Goal: Task Accomplishment & Management: Use online tool/utility

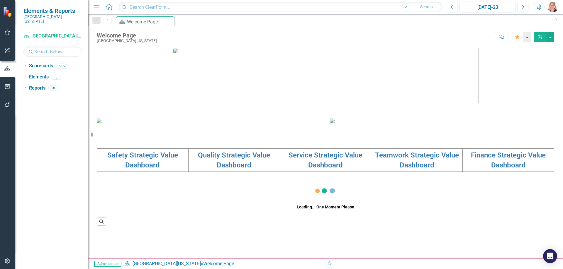
scroll to position [107, 0]
click at [230, 169] on link "Quality Strategic Value Dashboard" at bounding box center [234, 160] width 72 height 18
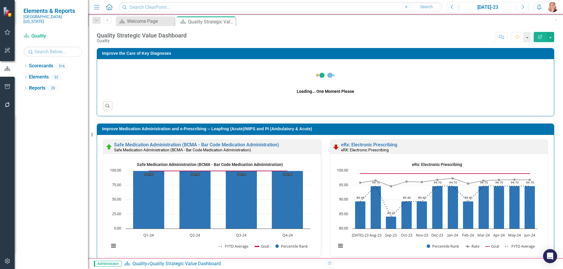
click at [499, 7] on div "[DATE]-23" at bounding box center [488, 7] width 52 height 7
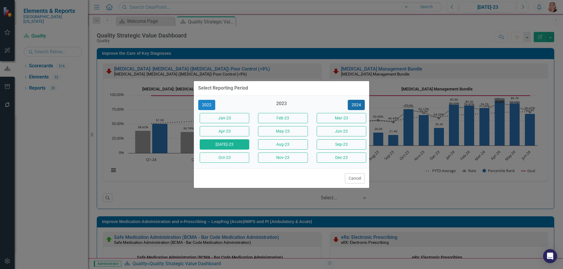
click at [356, 106] on button "2024" at bounding box center [356, 105] width 17 height 10
click at [357, 105] on button "2025" at bounding box center [356, 105] width 17 height 10
click at [232, 146] on button "[DATE]-25" at bounding box center [225, 145] width 50 height 10
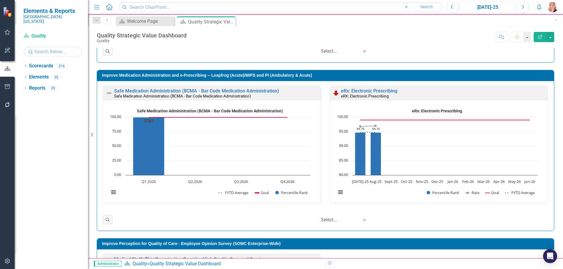
scroll to position [0, 0]
click at [149, 23] on div "Welcome Page" at bounding box center [146, 21] width 39 height 7
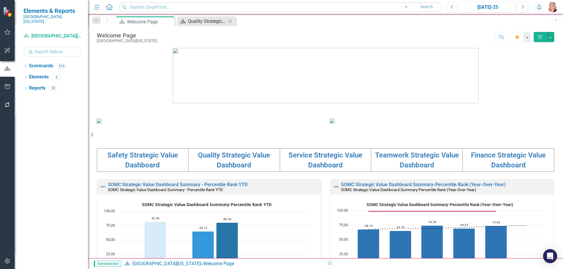
click at [201, 23] on div "Quality Strategic Value Dashboard" at bounding box center [207, 21] width 39 height 7
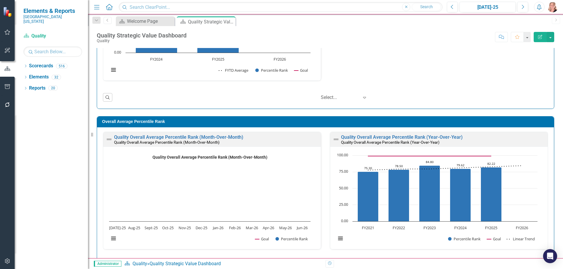
scroll to position [462, 0]
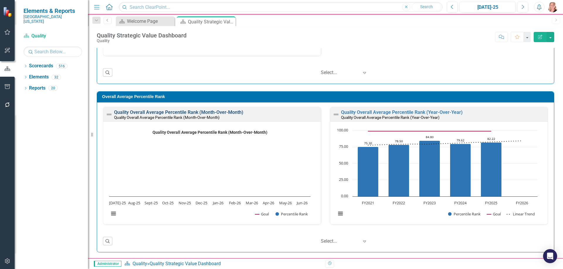
click at [187, 112] on link "Quality Overall Average Percentile Rank (Month-Over-Month)" at bounding box center [178, 113] width 129 height 6
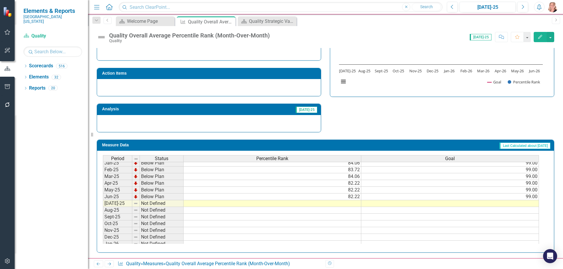
scroll to position [205, 0]
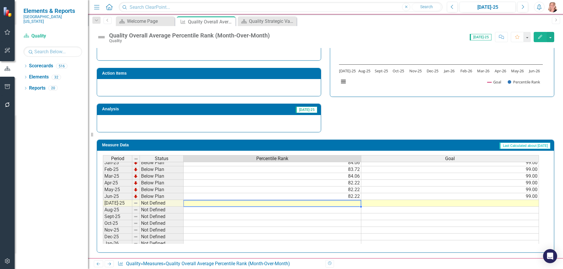
click at [328, 204] on tbody "Jul-23 Below Plan 80.85 99.00 Aug-23 Below Plan 81.51 99.00 Sep-23 Below Plan 8…" at bounding box center [321, 142] width 436 height 209
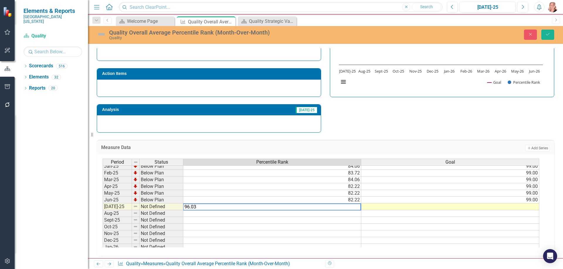
type textarea "96.03"
click at [542, 33] on button "Save" at bounding box center [547, 35] width 13 height 10
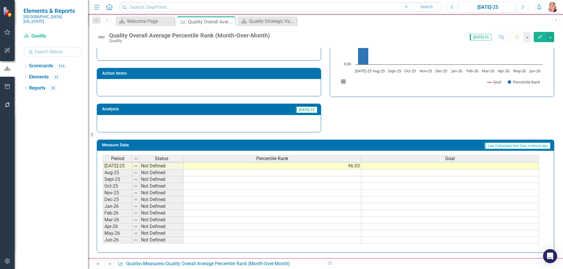
scroll to position [0, 0]
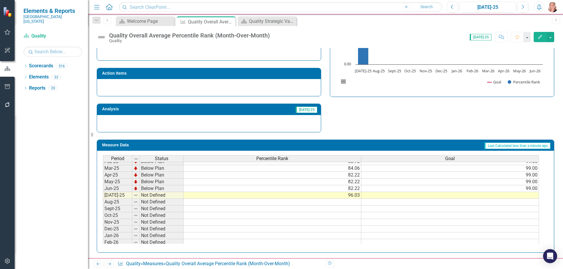
click at [501, 189] on tbody "Apr-24 Below Plan 80.45 99.00 May-24 Below Plan 80.45 99.00 Jun-24 Below Plan 7…" at bounding box center [321, 182] width 436 height 182
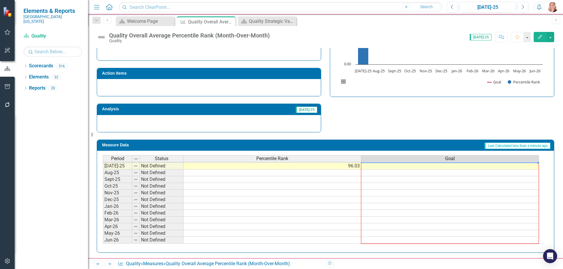
drag, startPoint x: 537, startPoint y: 193, endPoint x: 523, endPoint y: 242, distance: 51.8
click at [103, 242] on div "Period Status Percentile Rank Goal Mar-24 Below Plan 80.45 99.00 Apr-24 Below P…" at bounding box center [103, 146] width 0 height 196
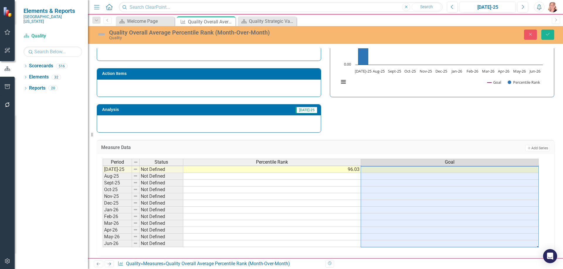
type textarea "99"
click at [477, 123] on div "Strategic Values Quality Jul-25 A Better Way Action Items Analysis Jul-25 Quali…" at bounding box center [325, 56] width 466 height 153
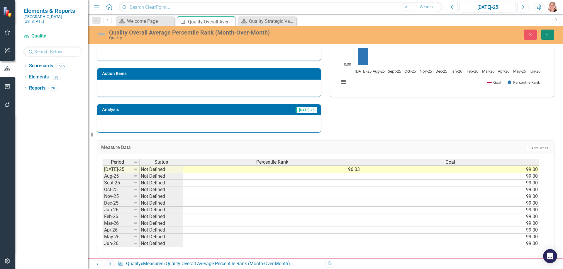
click at [548, 35] on icon "Save" at bounding box center [547, 34] width 5 height 4
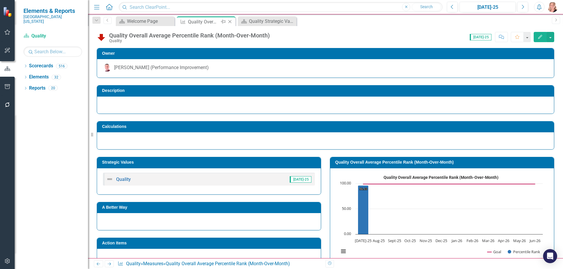
click at [230, 22] on icon "Close" at bounding box center [230, 21] width 6 height 5
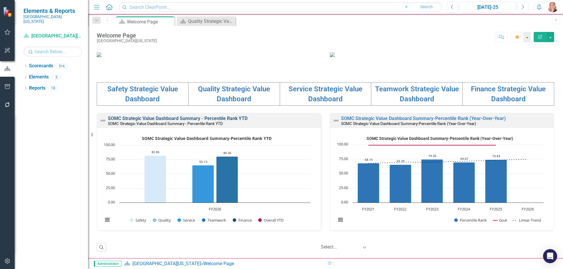
click at [216, 120] on link "SOMC Strategic Value Dashboard Summary - Percentile Rank YTD" at bounding box center [178, 119] width 140 height 6
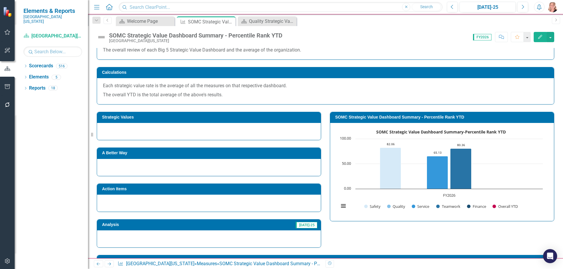
scroll to position [139, 0]
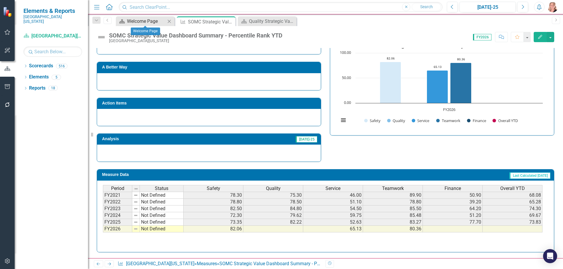
click at [143, 23] on div "Welcome Page" at bounding box center [146, 21] width 39 height 7
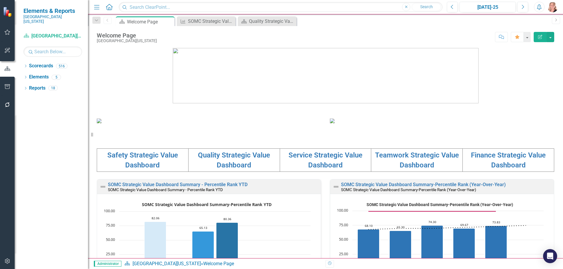
scroll to position [200, 0]
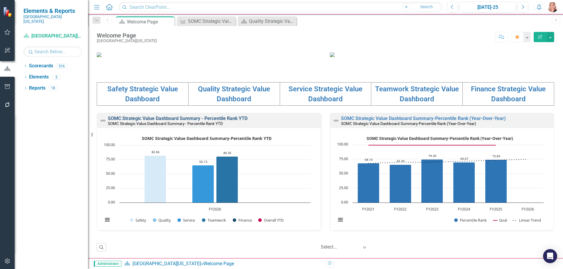
click at [236, 117] on link "SOMC Strategic Value Dashboard Summary - Percentile Rank YTD" at bounding box center [178, 119] width 140 height 6
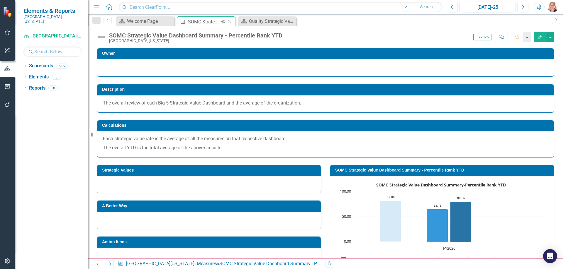
click at [228, 22] on icon "Close" at bounding box center [230, 21] width 6 height 5
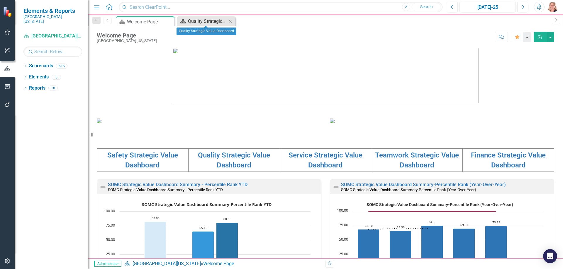
click at [206, 21] on div "Quality Strategic Value Dashboard" at bounding box center [207, 21] width 39 height 7
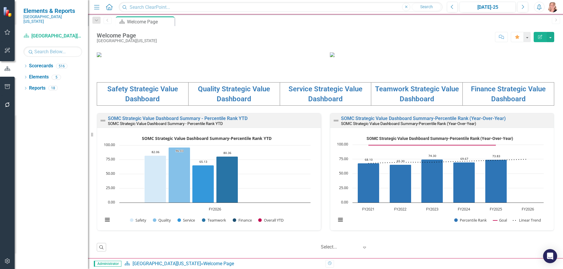
scroll to position [200, 0]
click at [226, 86] on link "Quality Strategic Value Dashboard" at bounding box center [234, 94] width 72 height 18
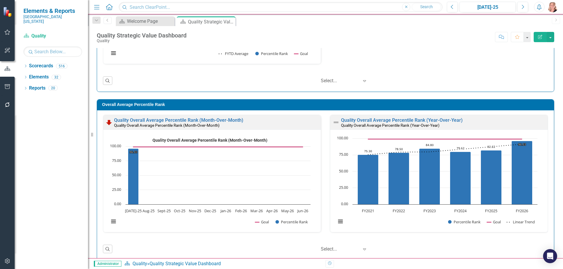
scroll to position [462, 0]
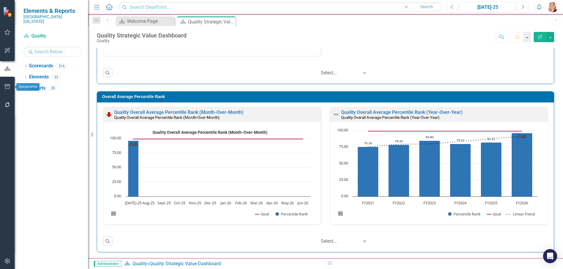
click at [7, 87] on icon "button" at bounding box center [7, 86] width 5 height 5
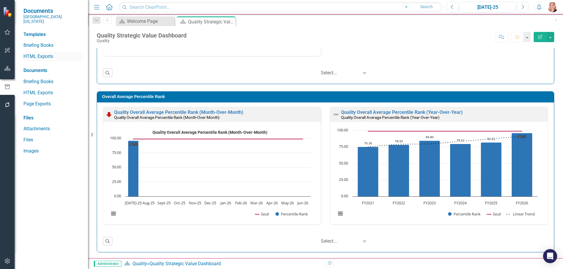
click at [43, 53] on link "HTML Exports" at bounding box center [52, 56] width 59 height 7
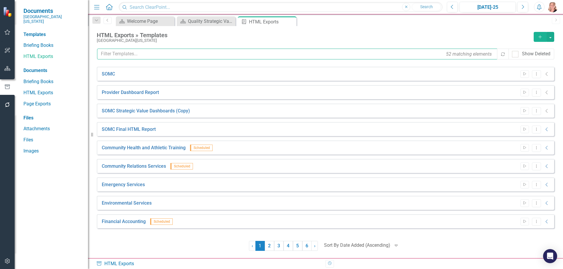
click at [144, 56] on input "text" at bounding box center [297, 54] width 401 height 11
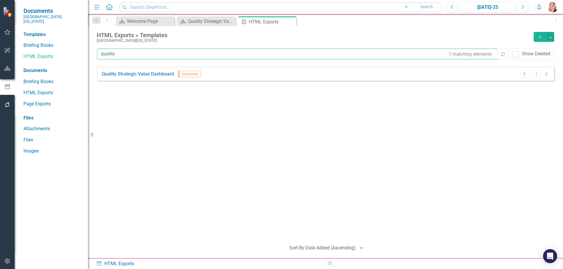
type input "quality"
click at [542, 75] on div "Start Dropdown Menu Collapse" at bounding box center [534, 74] width 33 height 8
click at [532, 75] on button "Dropdown Menu" at bounding box center [536, 74] width 9 height 8
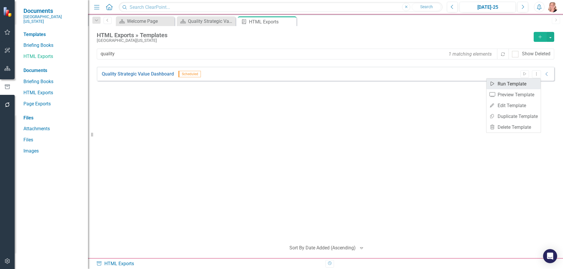
click at [519, 85] on link "Start Run Template" at bounding box center [513, 84] width 54 height 11
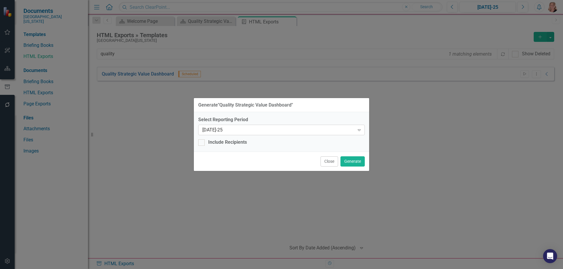
click at [357, 132] on icon "Expand" at bounding box center [359, 130] width 6 height 5
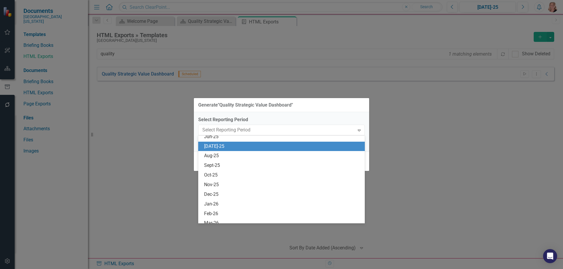
scroll to position [453, 0]
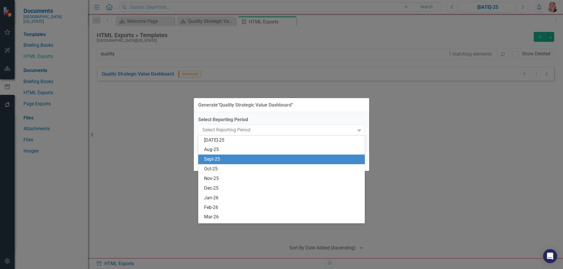
click at [326, 156] on div "Sept-25" at bounding box center [282, 159] width 157 height 7
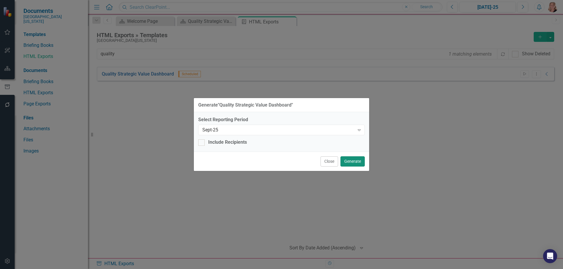
click at [354, 162] on button "Generate" at bounding box center [352, 162] width 24 height 10
